Goal: Book appointment/travel/reservation

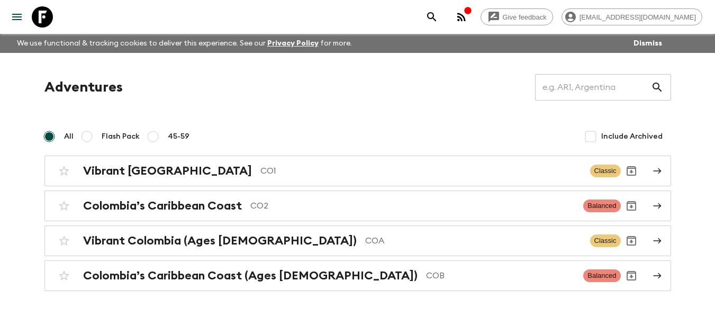
click at [114, 128] on label "Flash Pack" at bounding box center [108, 136] width 64 height 21
click at [93, 130] on input "Flash Pack" at bounding box center [86, 136] width 13 height 13
radio input "true"
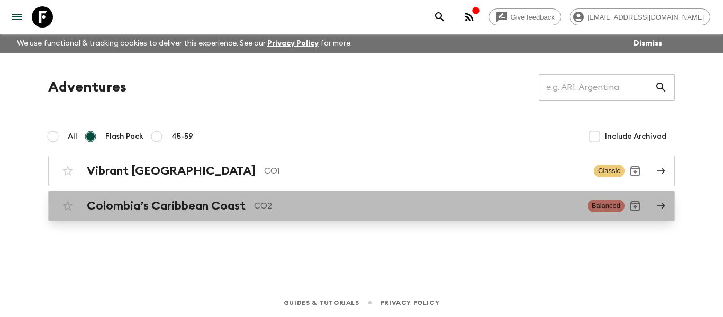
click at [164, 210] on h2 "Colombia’s Caribbean Coast" at bounding box center [166, 206] width 159 height 14
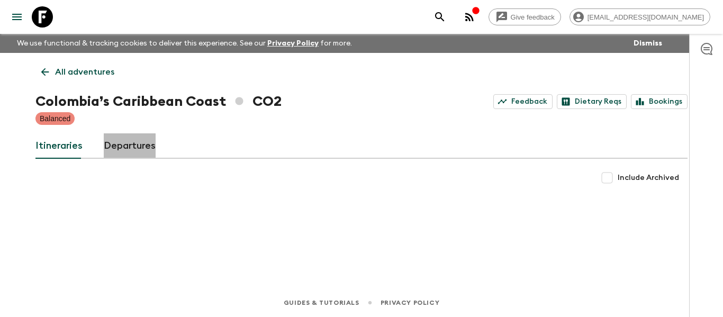
click at [110, 148] on link "Departures" at bounding box center [130, 145] width 52 height 25
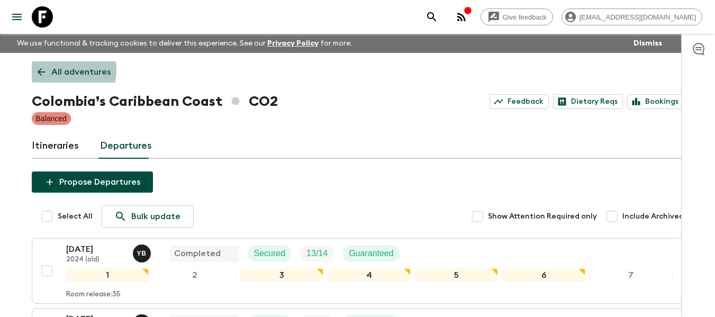
click at [60, 70] on p "All adventures" at bounding box center [80, 72] width 59 height 13
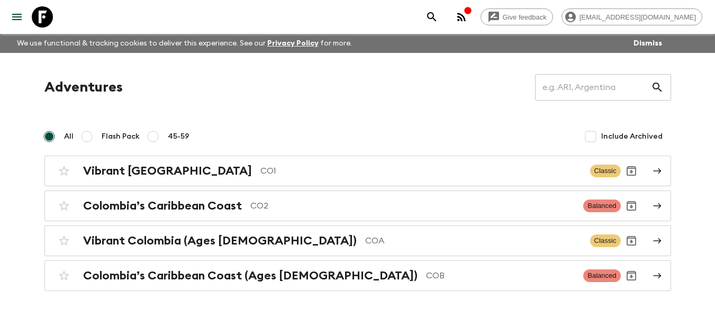
scroll to position [32, 0]
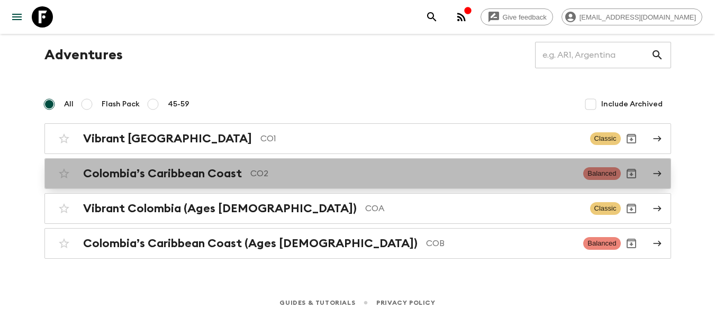
click at [240, 173] on h2 "Colombia’s Caribbean Coast" at bounding box center [162, 174] width 159 height 14
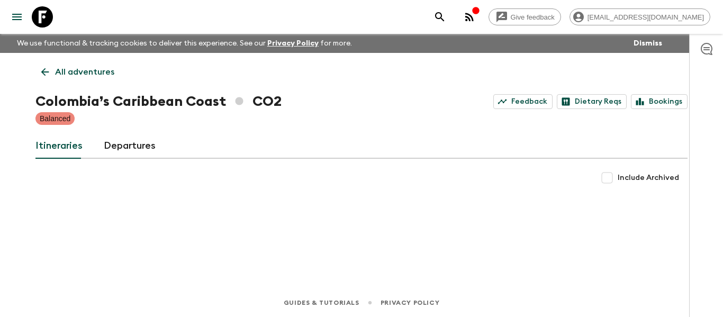
click at [632, 178] on span "Include Archived" at bounding box center [648, 178] width 61 height 11
click at [618, 178] on input "Include Archived" at bounding box center [607, 177] width 21 height 21
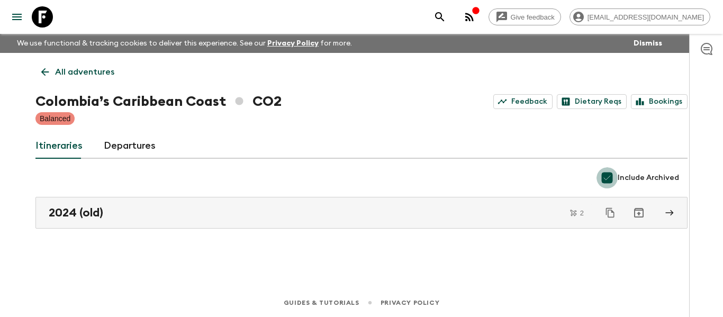
click at [616, 180] on input "Include Archived" at bounding box center [607, 177] width 21 height 21
checkbox input "false"
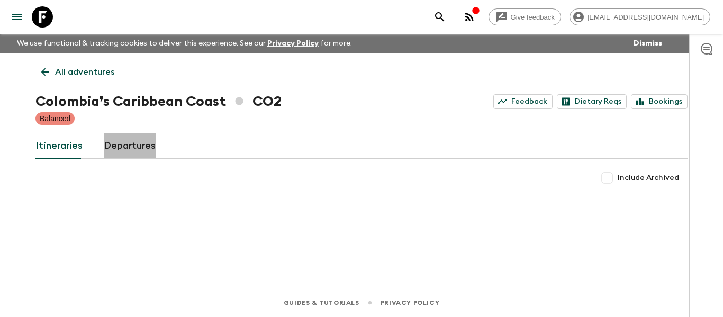
click at [129, 138] on link "Departures" at bounding box center [130, 145] width 52 height 25
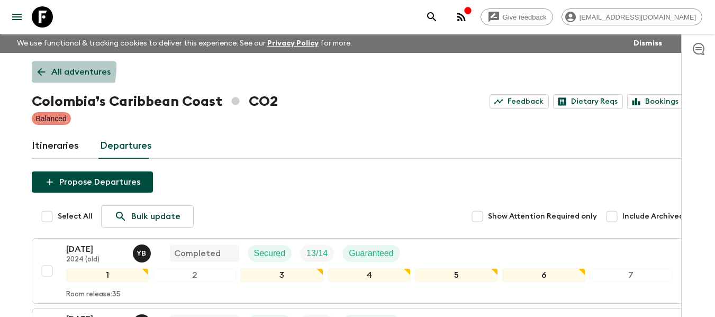
click at [40, 68] on icon at bounding box center [41, 72] width 12 height 12
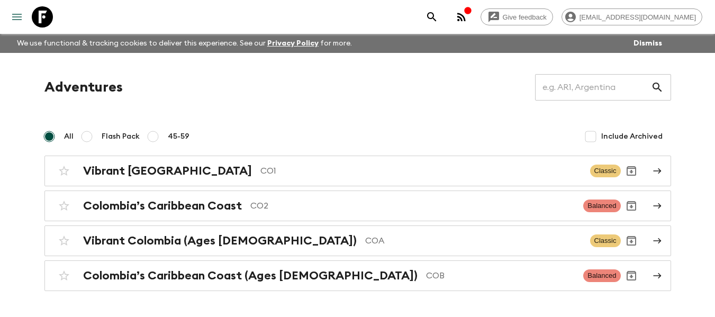
click at [20, 16] on icon "menu" at bounding box center [17, 17] width 10 height 6
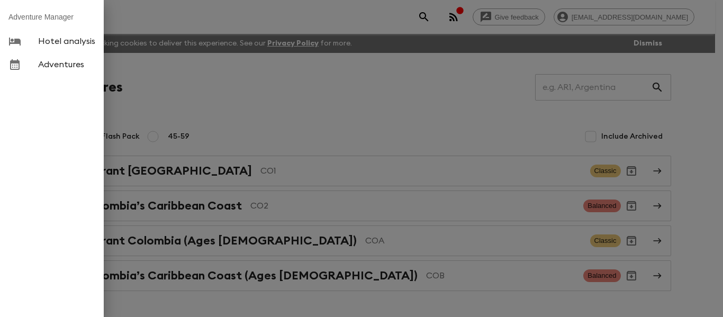
click at [63, 62] on span "Adventures" at bounding box center [66, 64] width 57 height 11
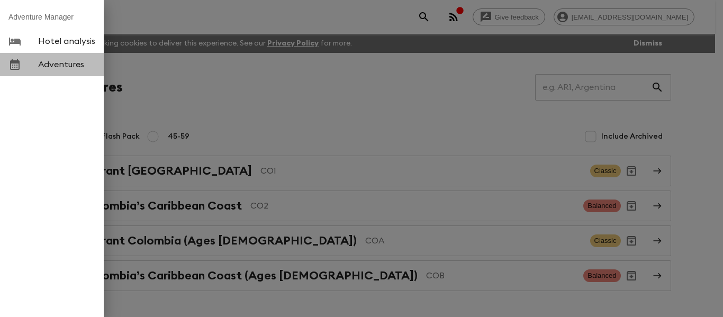
click at [62, 69] on span "Adventures" at bounding box center [66, 64] width 57 height 11
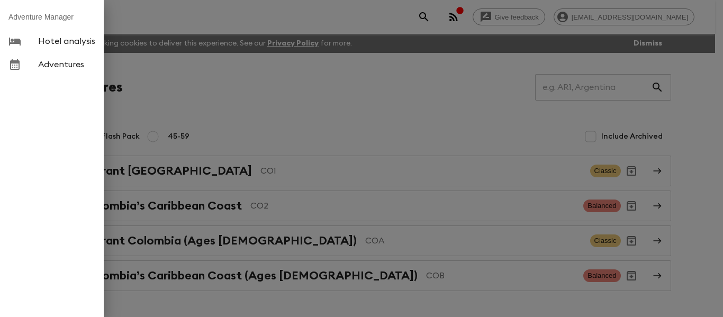
click at [165, 89] on div at bounding box center [361, 158] width 723 height 317
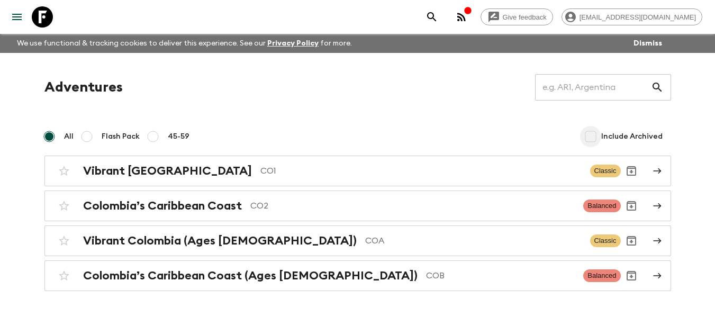
click at [594, 137] on input "Include Archived" at bounding box center [590, 136] width 21 height 21
checkbox input "true"
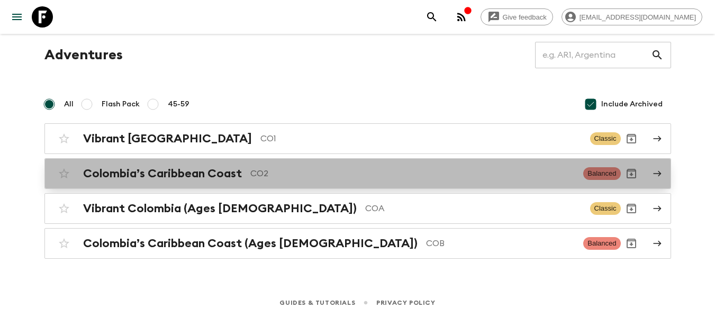
click at [659, 174] on icon at bounding box center [657, 174] width 8 height 6
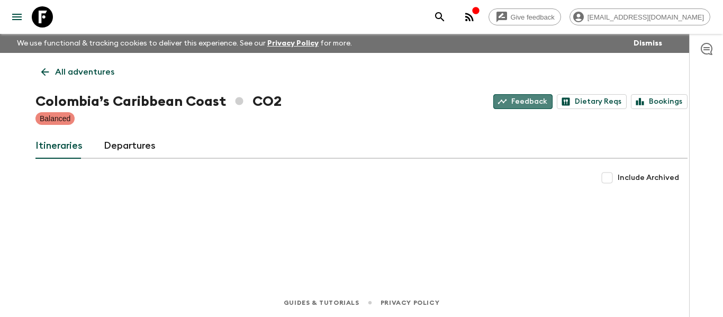
click at [540, 101] on link "Feedback" at bounding box center [523, 101] width 59 height 15
click at [46, 15] on icon at bounding box center [42, 16] width 21 height 21
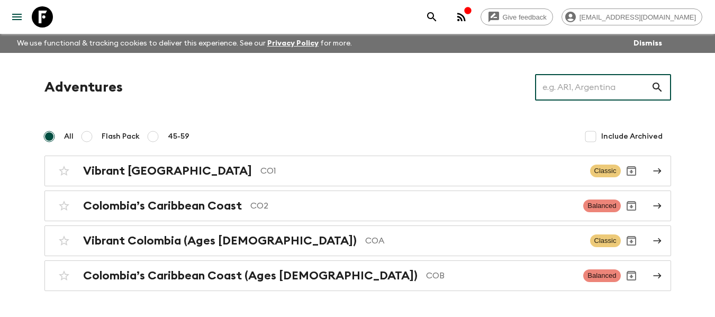
click at [576, 97] on input "text" at bounding box center [593, 88] width 116 height 30
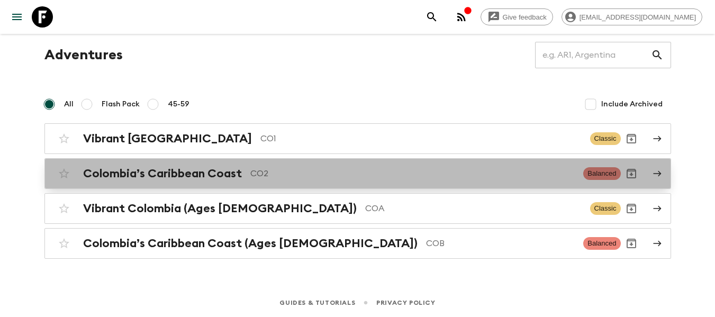
click at [195, 171] on h2 "Colombia’s Caribbean Coast" at bounding box center [162, 174] width 159 height 14
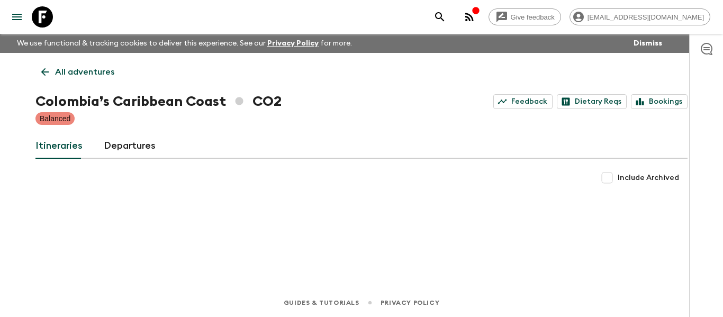
drag, startPoint x: 722, startPoint y: 104, endPoint x: 723, endPoint y: 163, distance: 58.8
click at [723, 163] on div at bounding box center [706, 175] width 34 height 283
click at [641, 96] on link "Bookings" at bounding box center [659, 101] width 57 height 15
click at [141, 147] on link "Departures" at bounding box center [130, 145] width 52 height 25
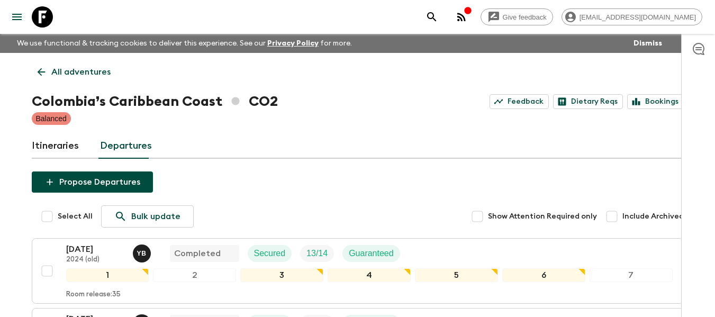
click at [416, 134] on div "Itineraries Departures" at bounding box center [358, 145] width 652 height 25
click at [43, 14] on icon at bounding box center [42, 16] width 21 height 21
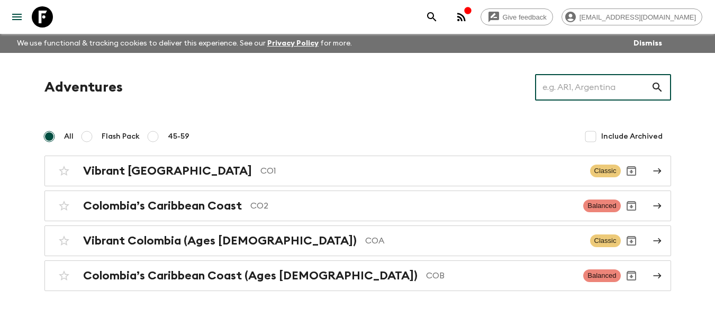
click at [562, 83] on input "text" at bounding box center [593, 88] width 116 height 30
type input "c"
